Goal: Task Accomplishment & Management: Manage account settings

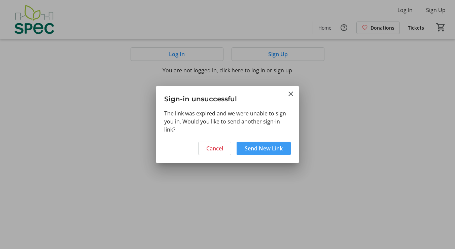
click at [255, 151] on span "Send New Link" at bounding box center [264, 148] width 38 height 8
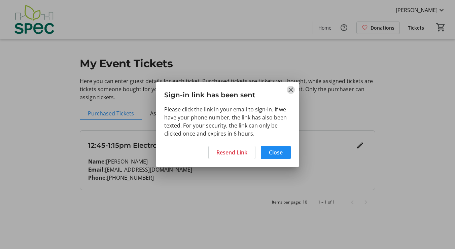
click at [291, 88] on mat-icon "Close" at bounding box center [291, 90] width 8 height 8
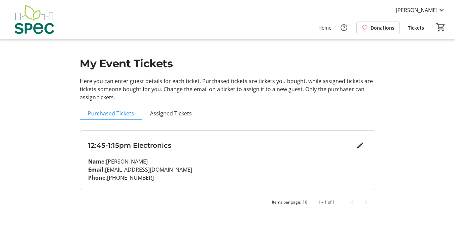
click at [270, 45] on div "My Event Tickets Here you can enter guest details for each ticket. Purchased ti…" at bounding box center [227, 108] width 303 height 217
click at [122, 114] on span "Purchased Tickets" at bounding box center [111, 113] width 46 height 5
click at [113, 114] on span "Purchased Tickets" at bounding box center [111, 113] width 46 height 5
click at [359, 144] on mat-icon "Edit" at bounding box center [360, 145] width 8 height 8
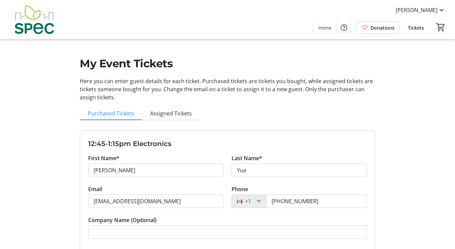
click at [384, 25] on span "Donations" at bounding box center [383, 27] width 24 height 7
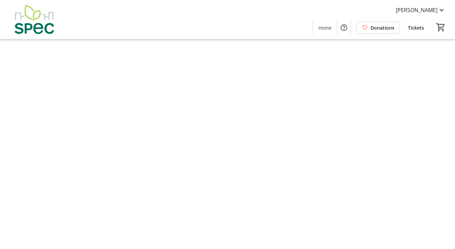
click at [386, 29] on html "[PERSON_NAME] Home Donations Tickets 0 Home Donations Tickets Cart Cart is empt…" at bounding box center [227, 124] width 455 height 249
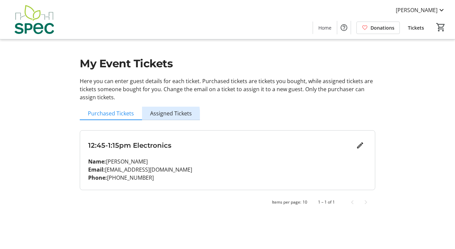
click at [163, 115] on span "Assigned Tickets" at bounding box center [171, 113] width 42 height 5
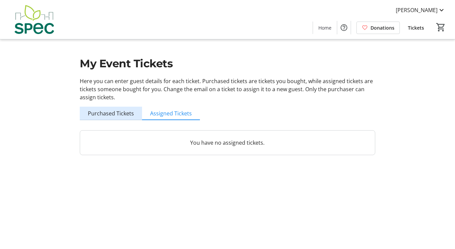
click at [111, 112] on span "Purchased Tickets" at bounding box center [111, 113] width 46 height 5
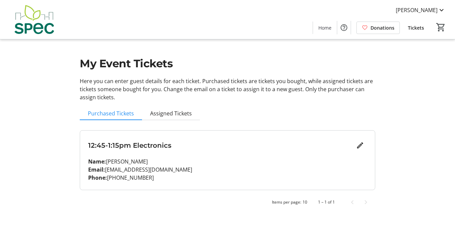
click at [229, 119] on div "My Event Tickets Here you can enter guest details for each ticket. Purchased ti…" at bounding box center [227, 108] width 303 height 217
